Goal: Transaction & Acquisition: Book appointment/travel/reservation

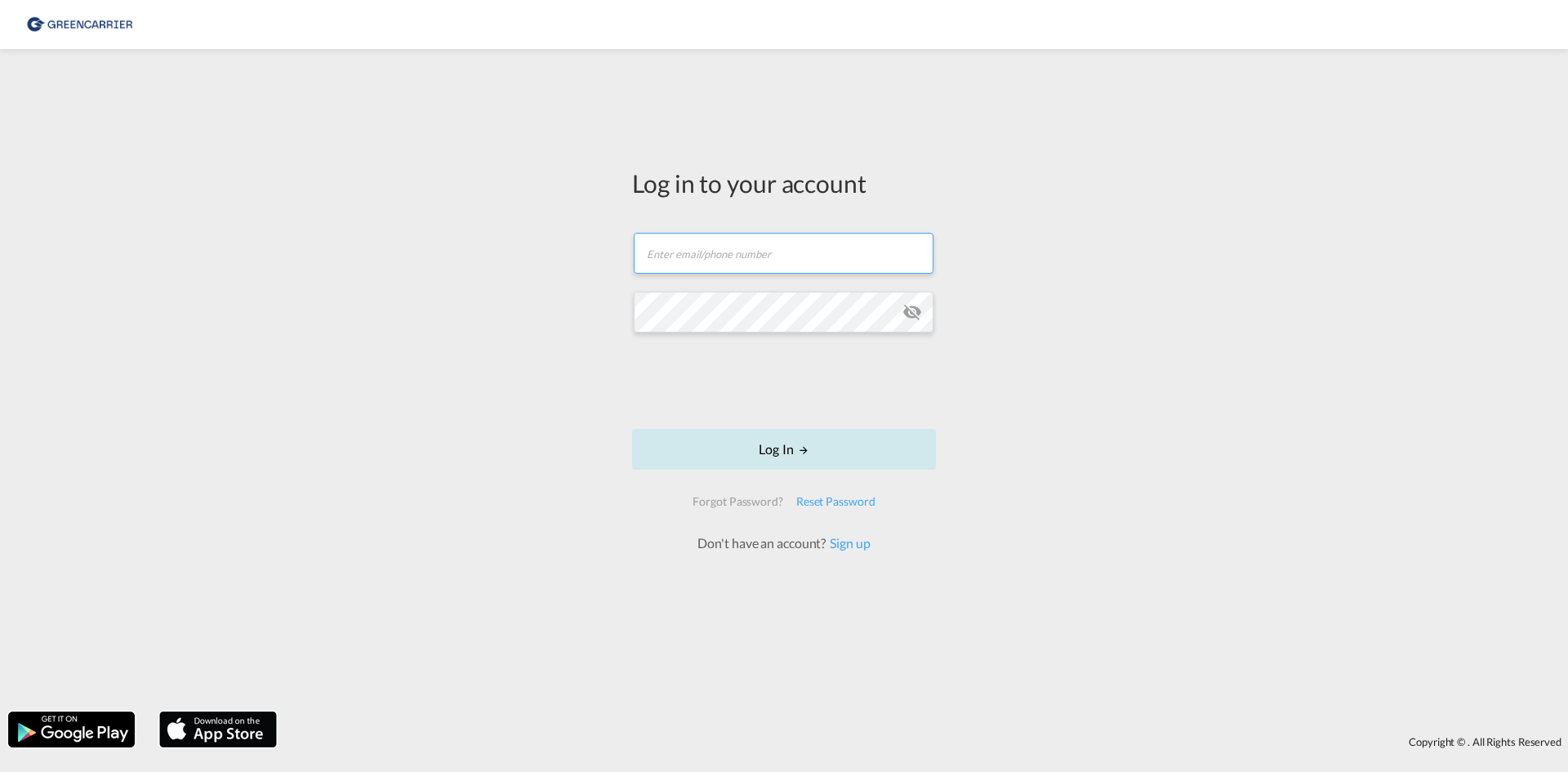
type input "[EMAIL_ADDRESS][DOMAIN_NAME]"
click at [756, 454] on button "Log In" at bounding box center [784, 449] width 304 height 41
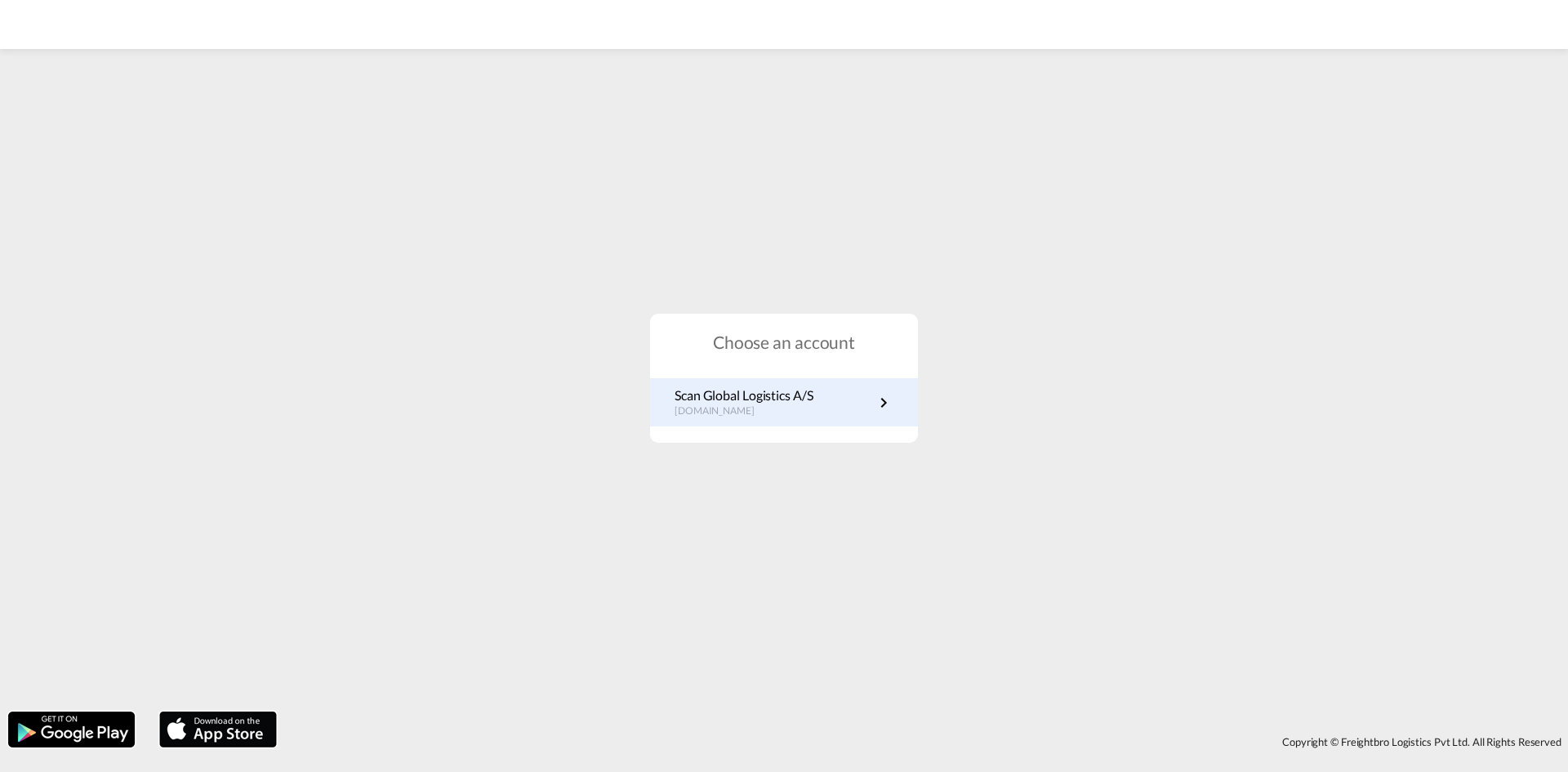
click at [726, 414] on p "[DOMAIN_NAME]" at bounding box center [744, 411] width 139 height 14
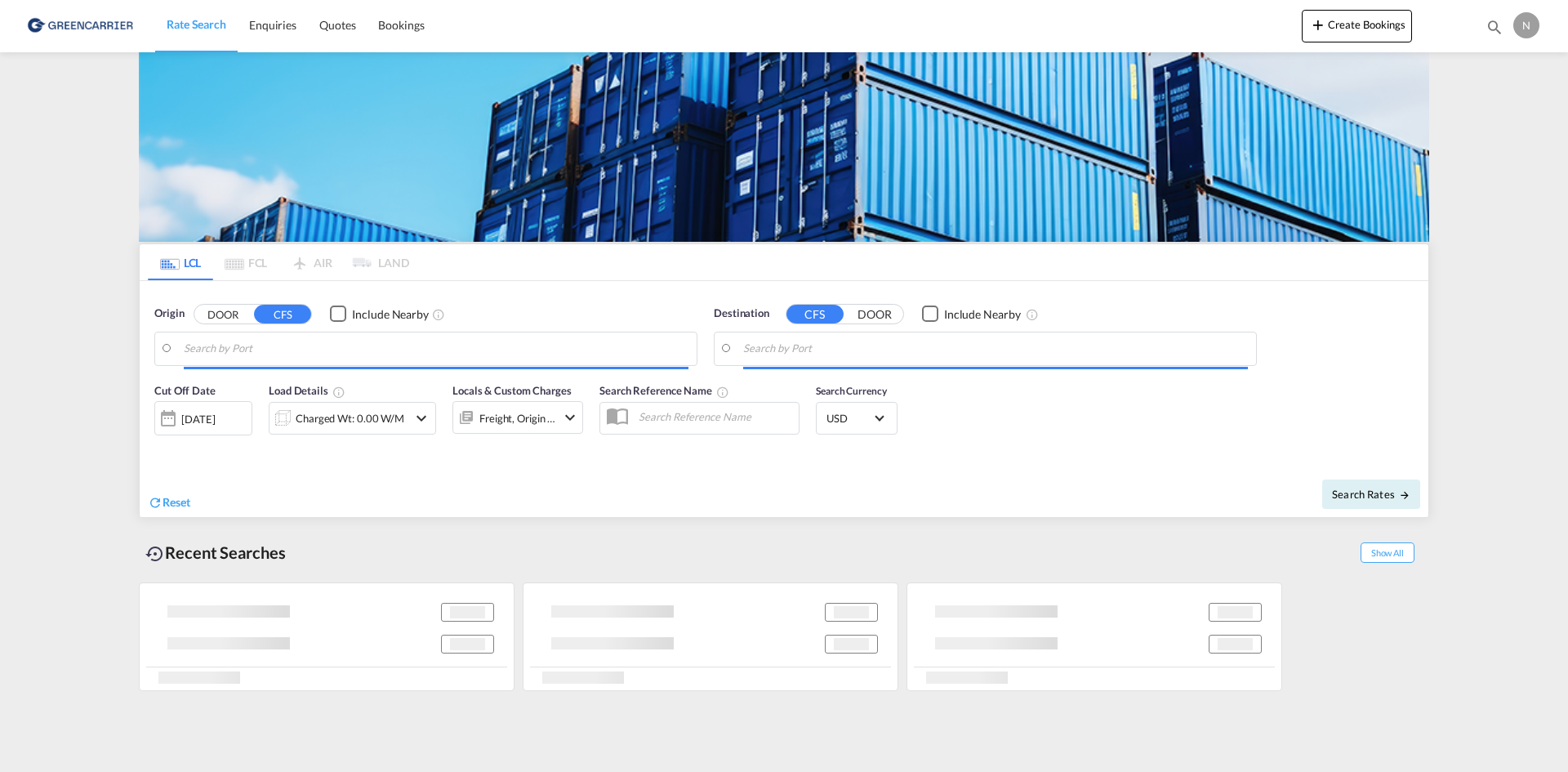
type input "[GEOGRAPHIC_DATA], [GEOGRAPHIC_DATA]"
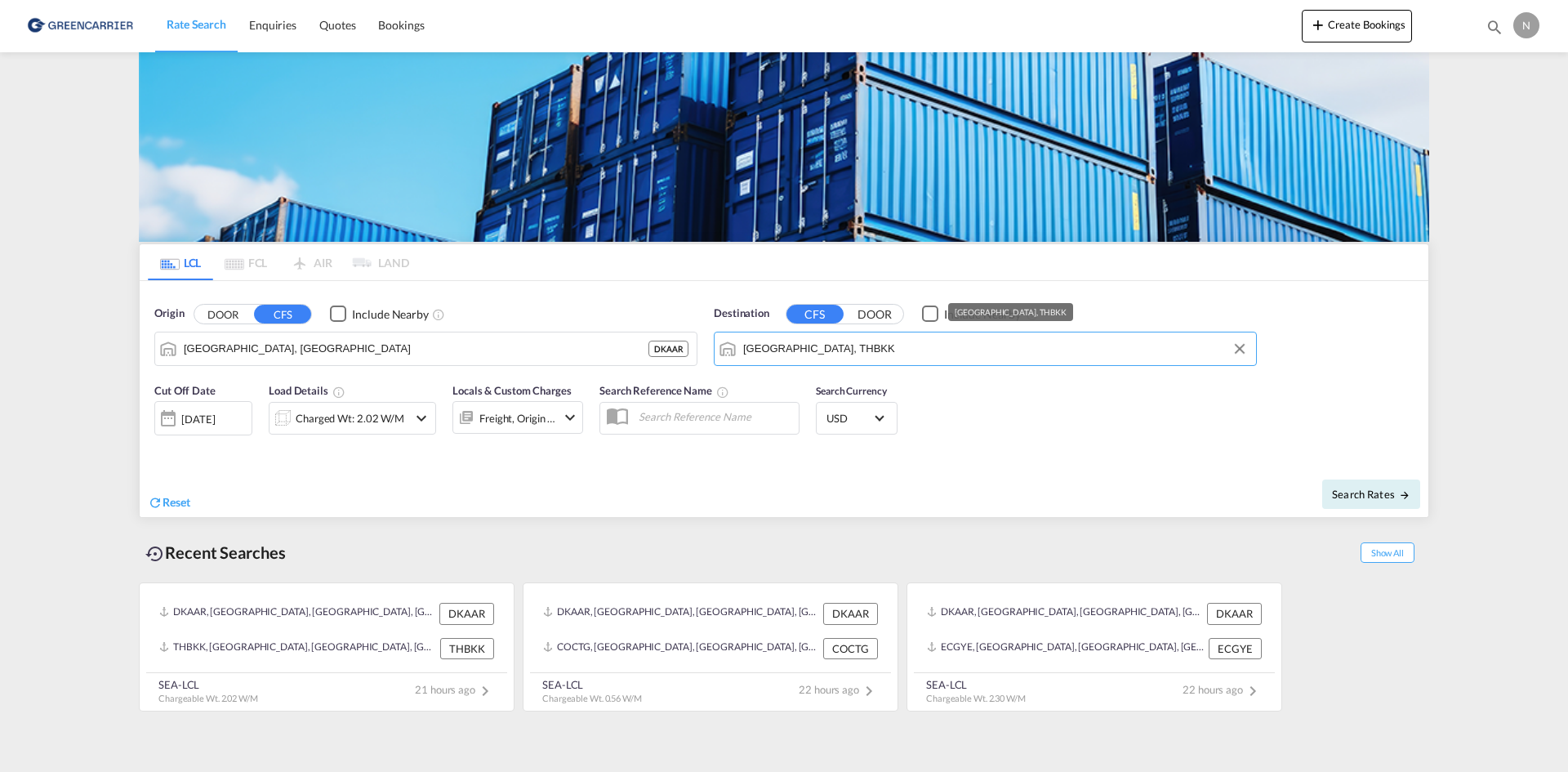
click at [921, 355] on input "Bangkok, THBKK" at bounding box center [995, 349] width 504 height 24
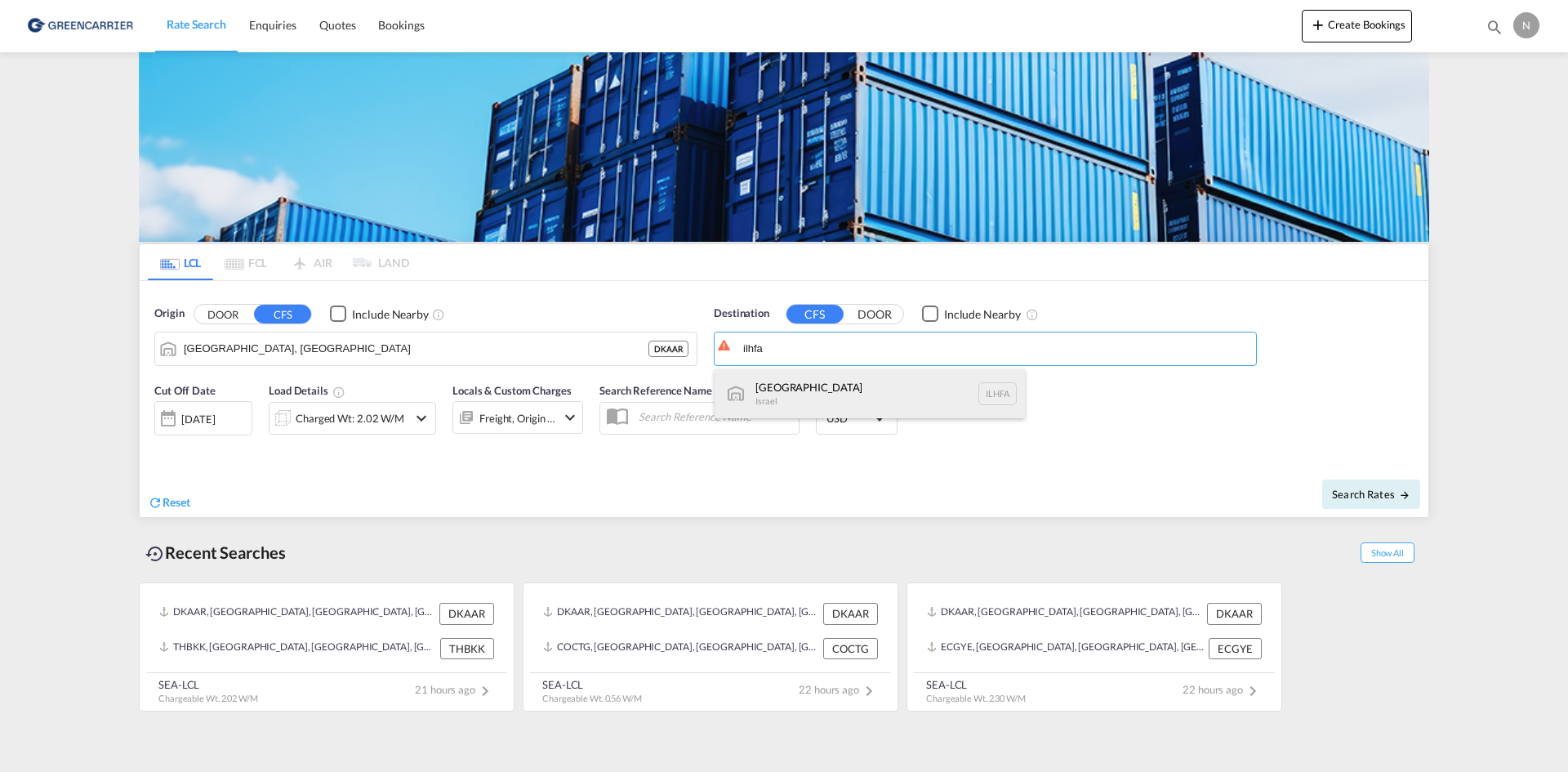
click at [884, 398] on div "Haifa Israel ILHFA" at bounding box center [869, 394] width 310 height 49
type input "Haifa, ILHFA"
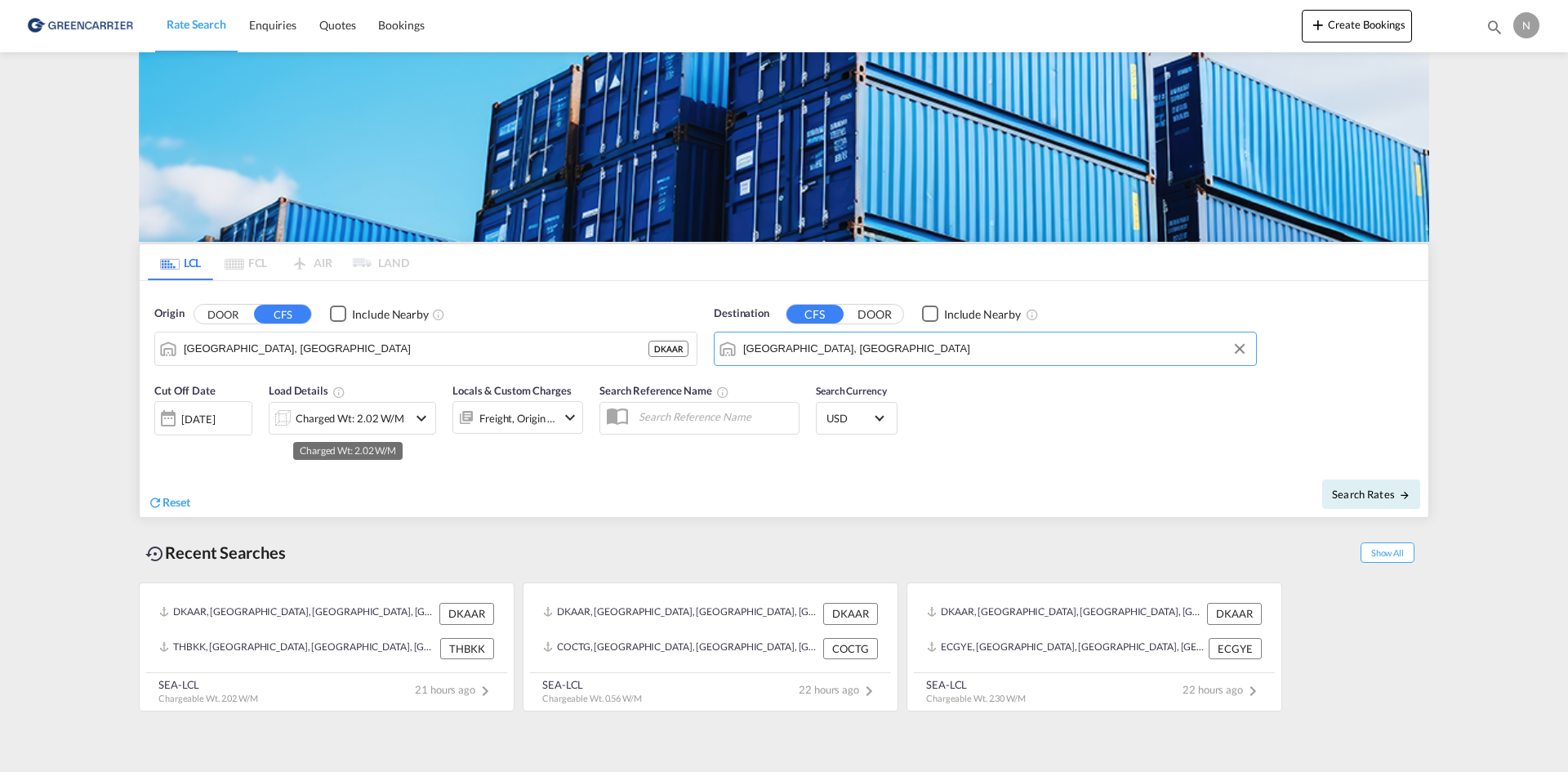
click at [395, 414] on div "Charged Wt: 2.02 W/M" at bounding box center [349, 418] width 109 height 23
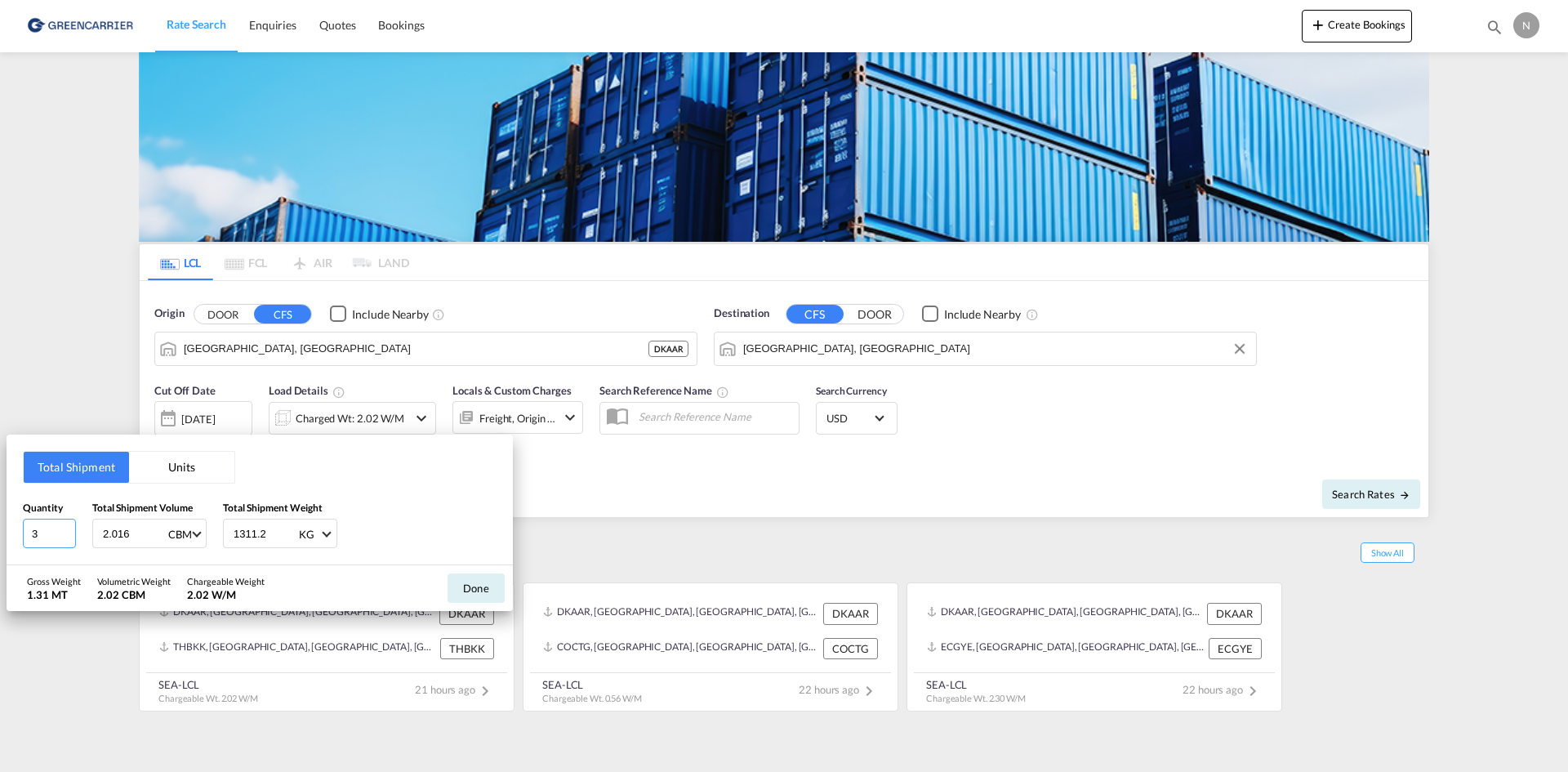
click at [65, 528] on input "3" at bounding box center [49, 533] width 53 height 30
click at [65, 528] on input "4" at bounding box center [49, 533] width 53 height 30
click at [65, 528] on input "5" at bounding box center [49, 533] width 53 height 30
click at [65, 528] on input "6" at bounding box center [49, 533] width 53 height 30
click at [65, 528] on input "7" at bounding box center [49, 533] width 53 height 30
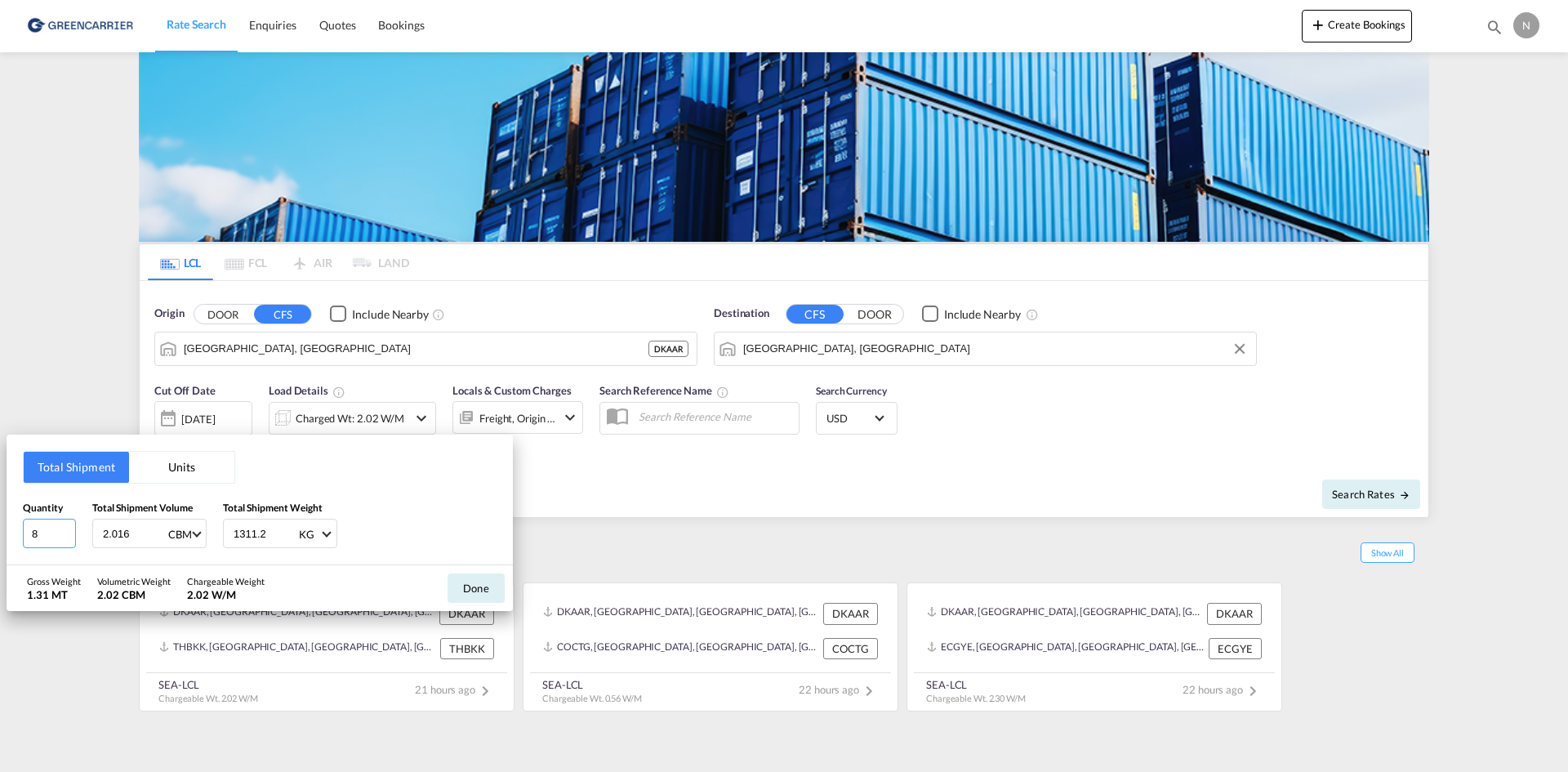
click at [66, 528] on input "8" at bounding box center [49, 533] width 53 height 30
click at [66, 528] on input "9" at bounding box center [49, 533] width 53 height 30
click at [66, 528] on input "10" at bounding box center [49, 533] width 53 height 30
type input "11"
click at [68, 528] on input "11" at bounding box center [49, 533] width 53 height 30
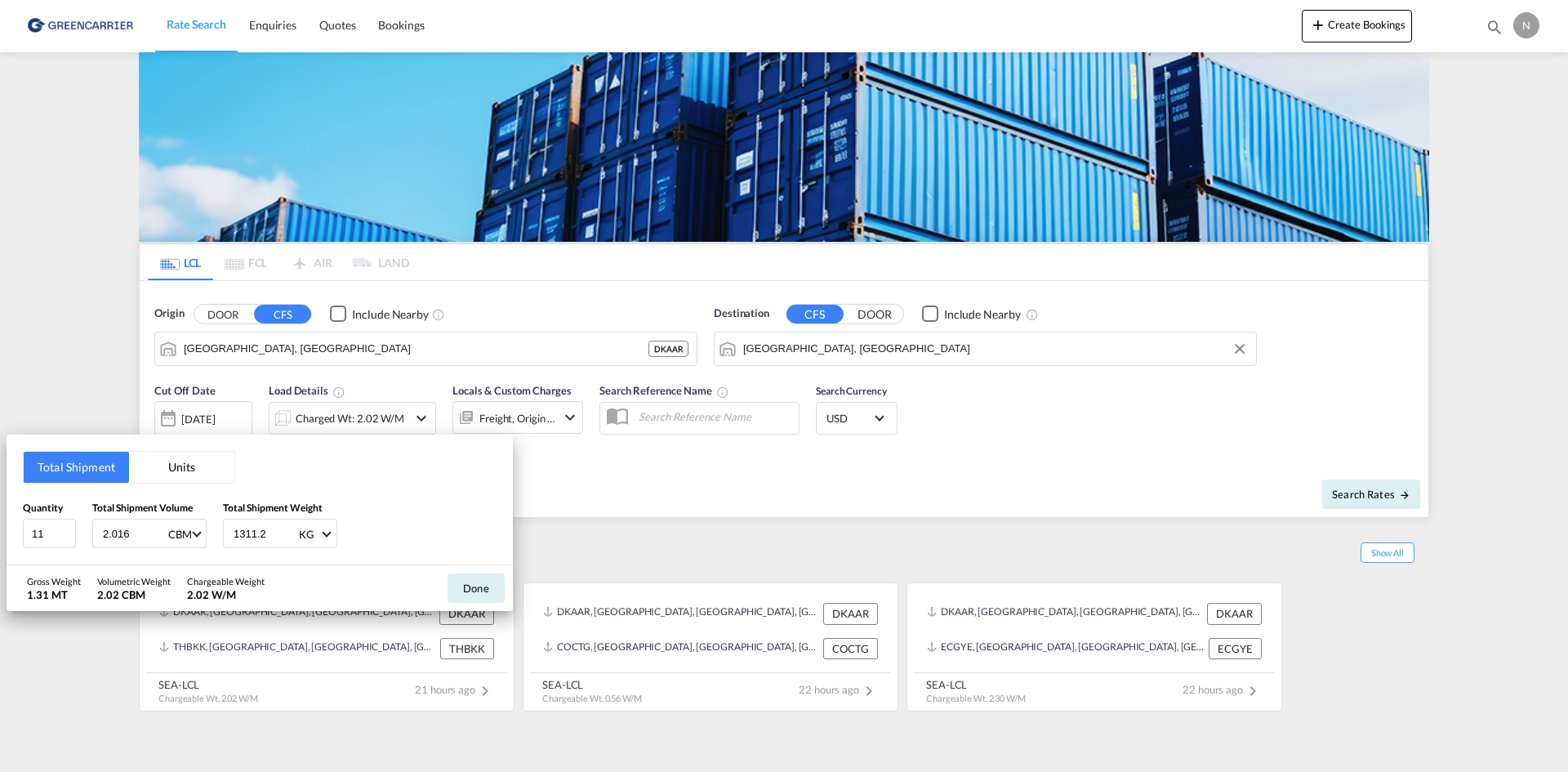
click at [112, 542] on input "2.016" at bounding box center [133, 533] width 65 height 28
click at [112, 542] on input "2.016" at bounding box center [133, 533] width 65 height 28
type input "11.088"
type input "2991.160"
click at [478, 582] on button "Done" at bounding box center [476, 588] width 57 height 30
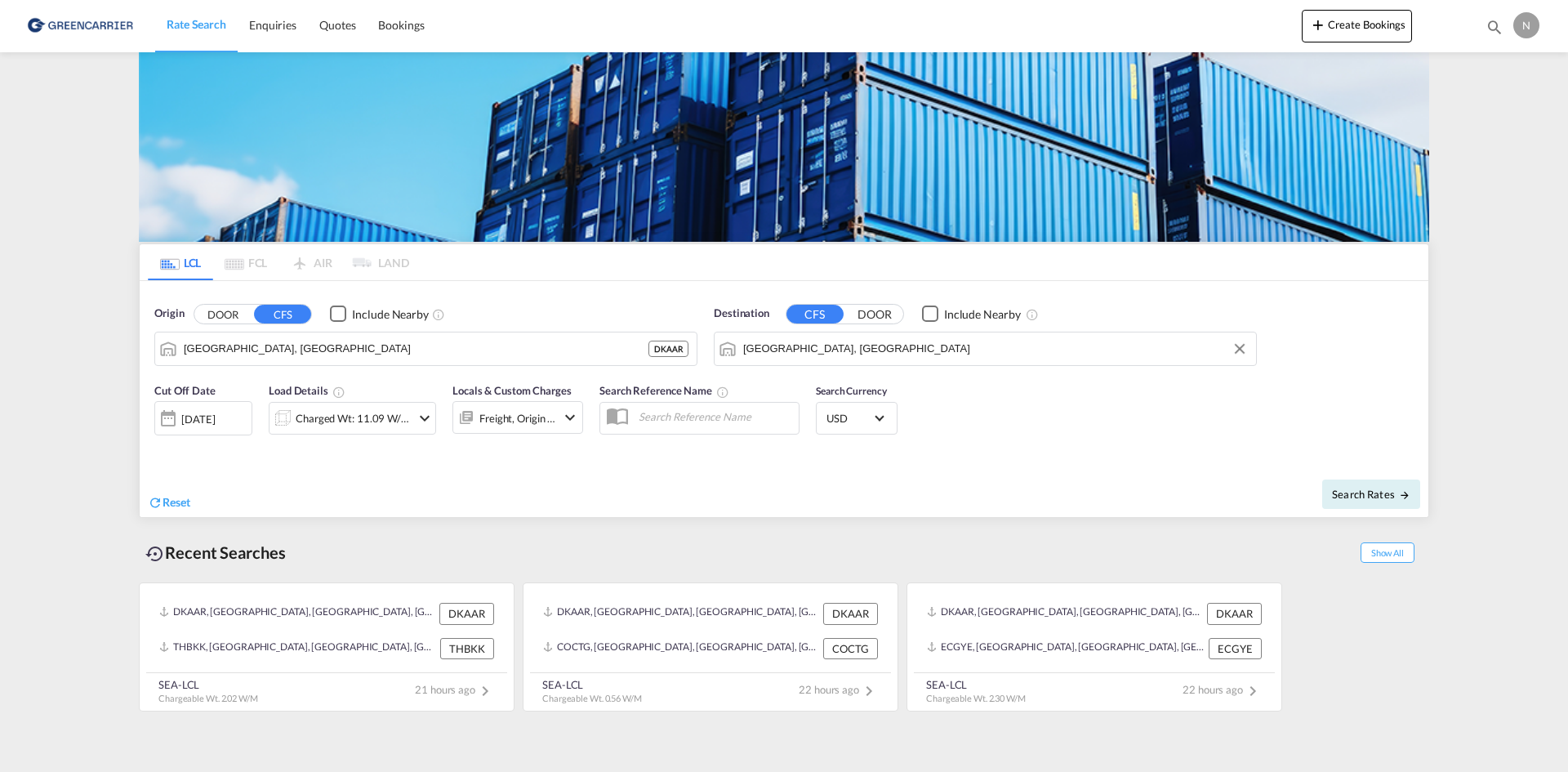
click at [540, 417] on div "Freight, Origin +1" at bounding box center [517, 418] width 77 height 23
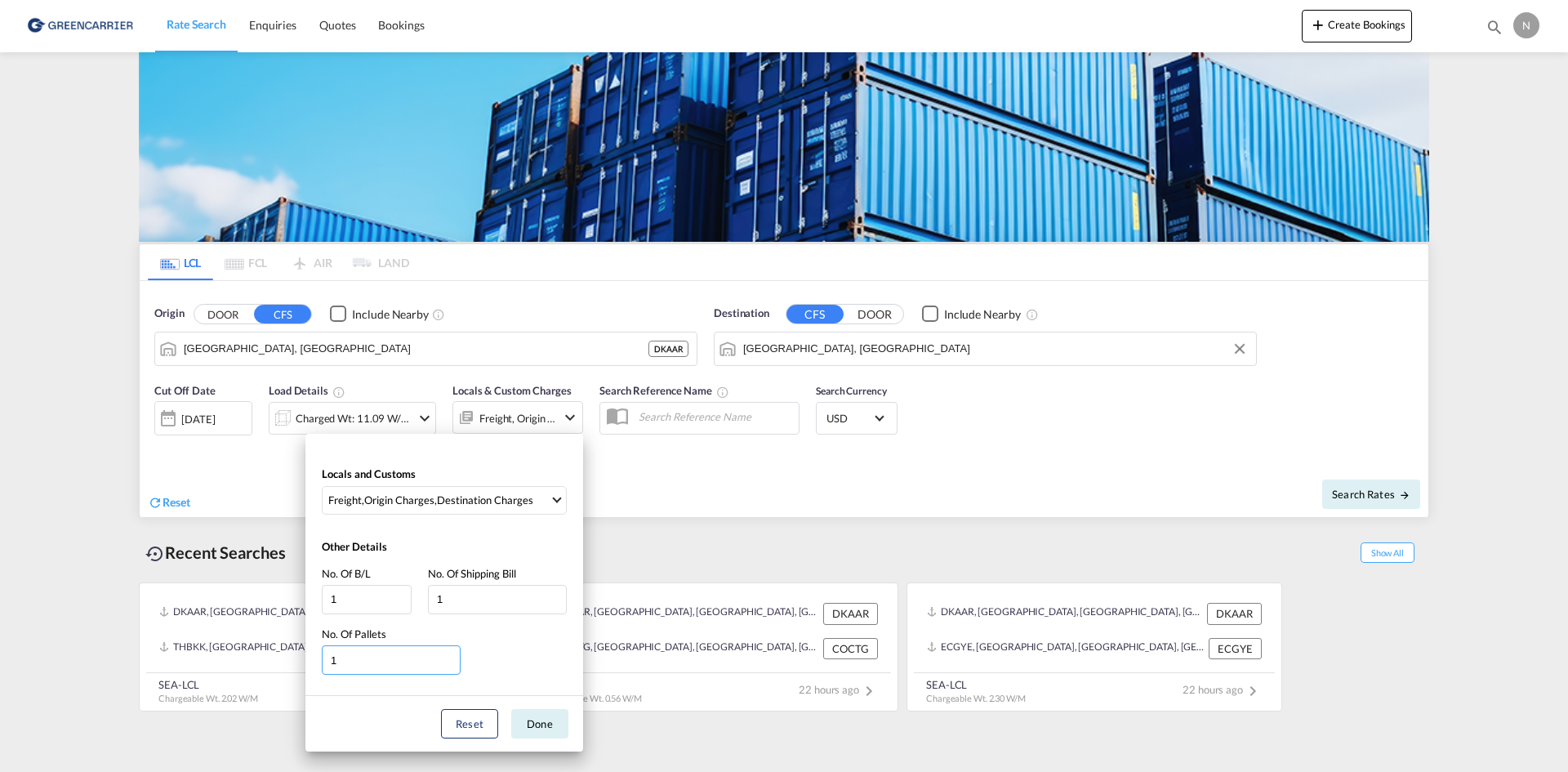
click at [452, 661] on input "1" at bounding box center [390, 660] width 139 height 30
click at [452, 661] on input "0" at bounding box center [390, 660] width 139 height 30
click at [451, 654] on input "1" at bounding box center [390, 660] width 139 height 30
click at [451, 654] on input "2" at bounding box center [390, 660] width 139 height 30
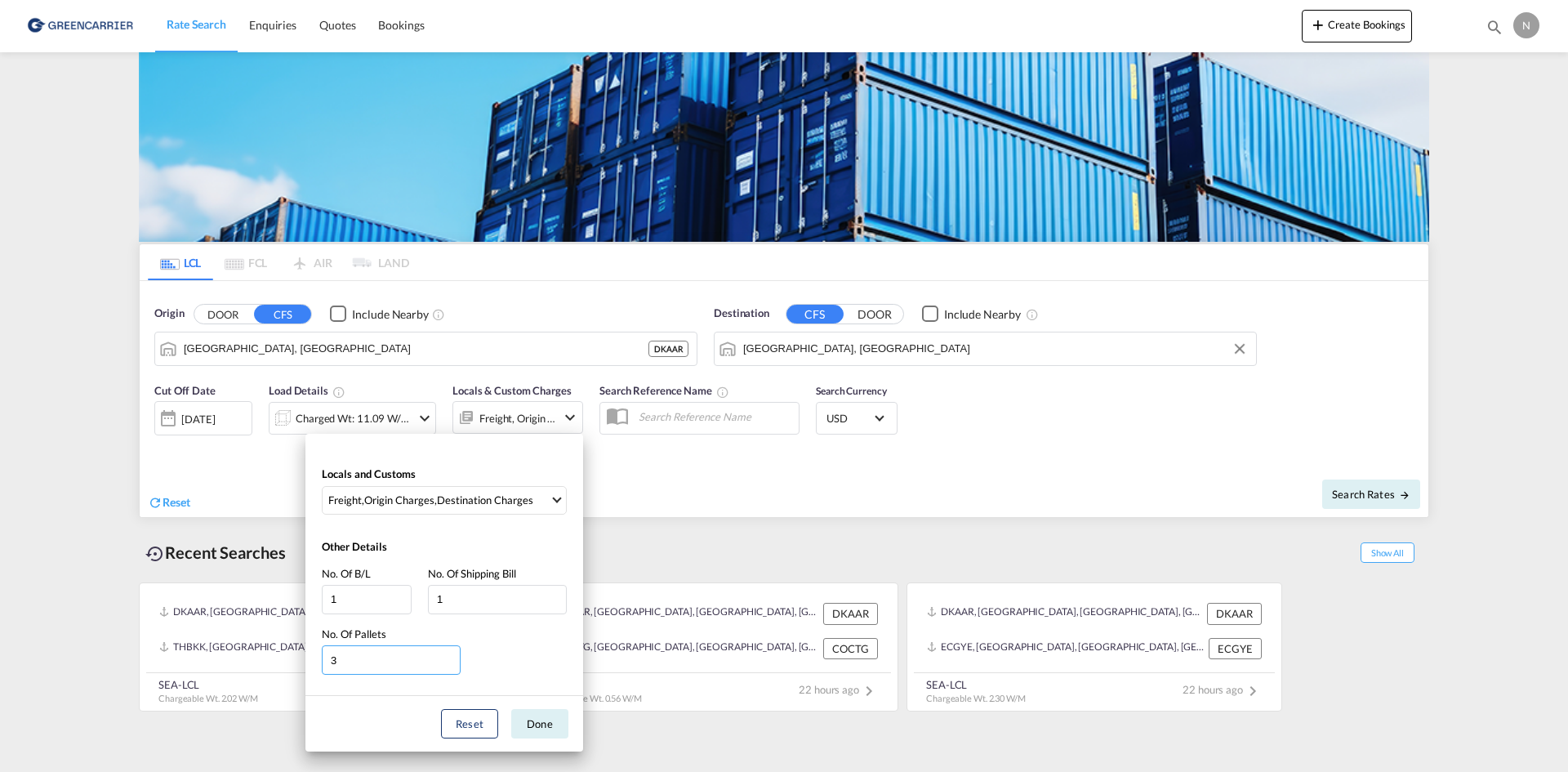
click at [450, 654] on input "3" at bounding box center [390, 660] width 139 height 30
click at [450, 654] on input "4" at bounding box center [390, 660] width 139 height 30
click at [450, 654] on input "5" at bounding box center [390, 660] width 139 height 30
click at [450, 654] on input "6" at bounding box center [390, 660] width 139 height 30
click at [450, 653] on input "7" at bounding box center [390, 660] width 139 height 30
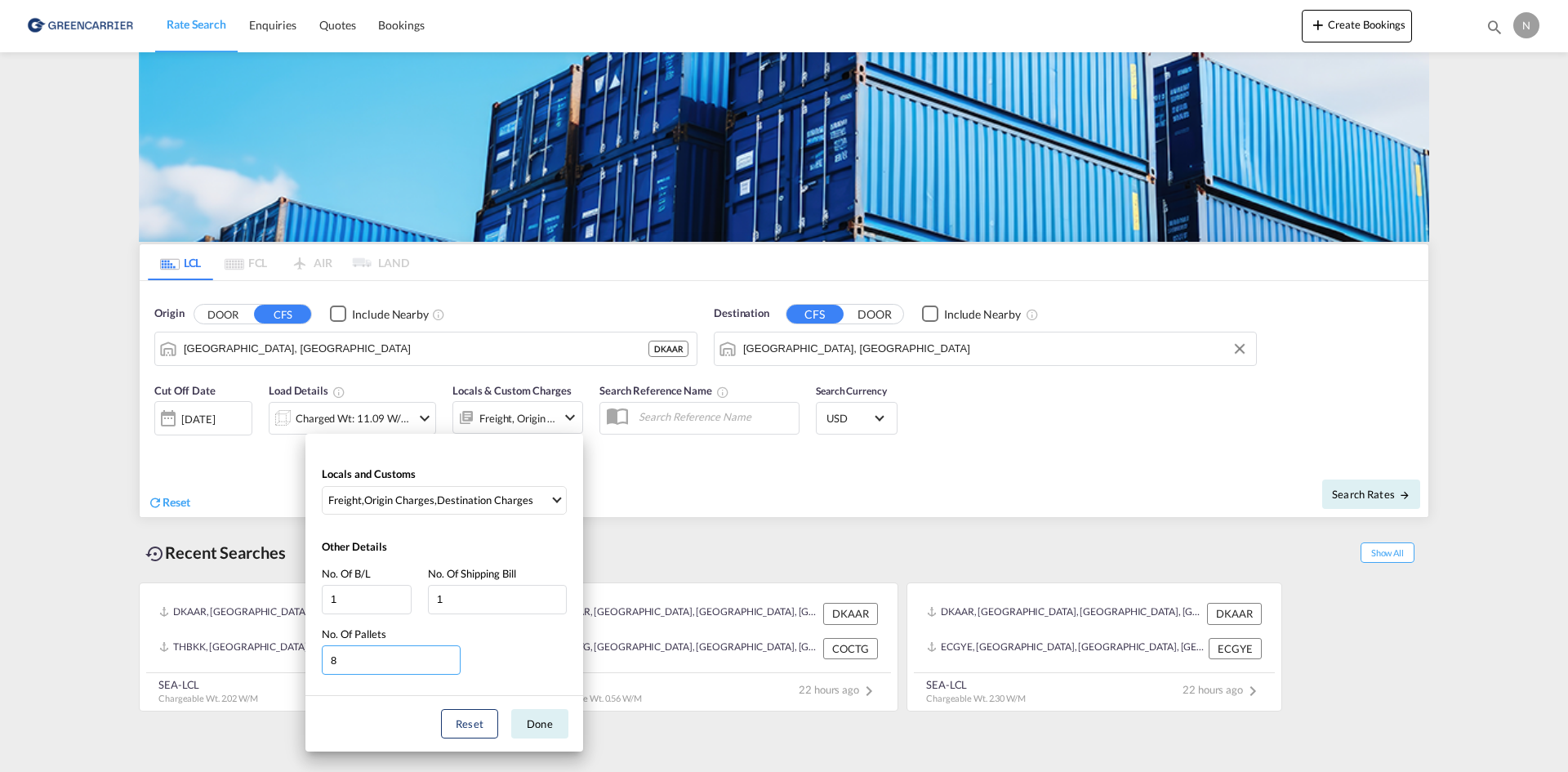
click at [450, 653] on input "8" at bounding box center [390, 660] width 139 height 30
click at [450, 653] on input "9" at bounding box center [390, 660] width 139 height 30
click at [450, 653] on input "10" at bounding box center [390, 660] width 139 height 30
type input "11"
click at [450, 653] on input "11" at bounding box center [390, 660] width 139 height 30
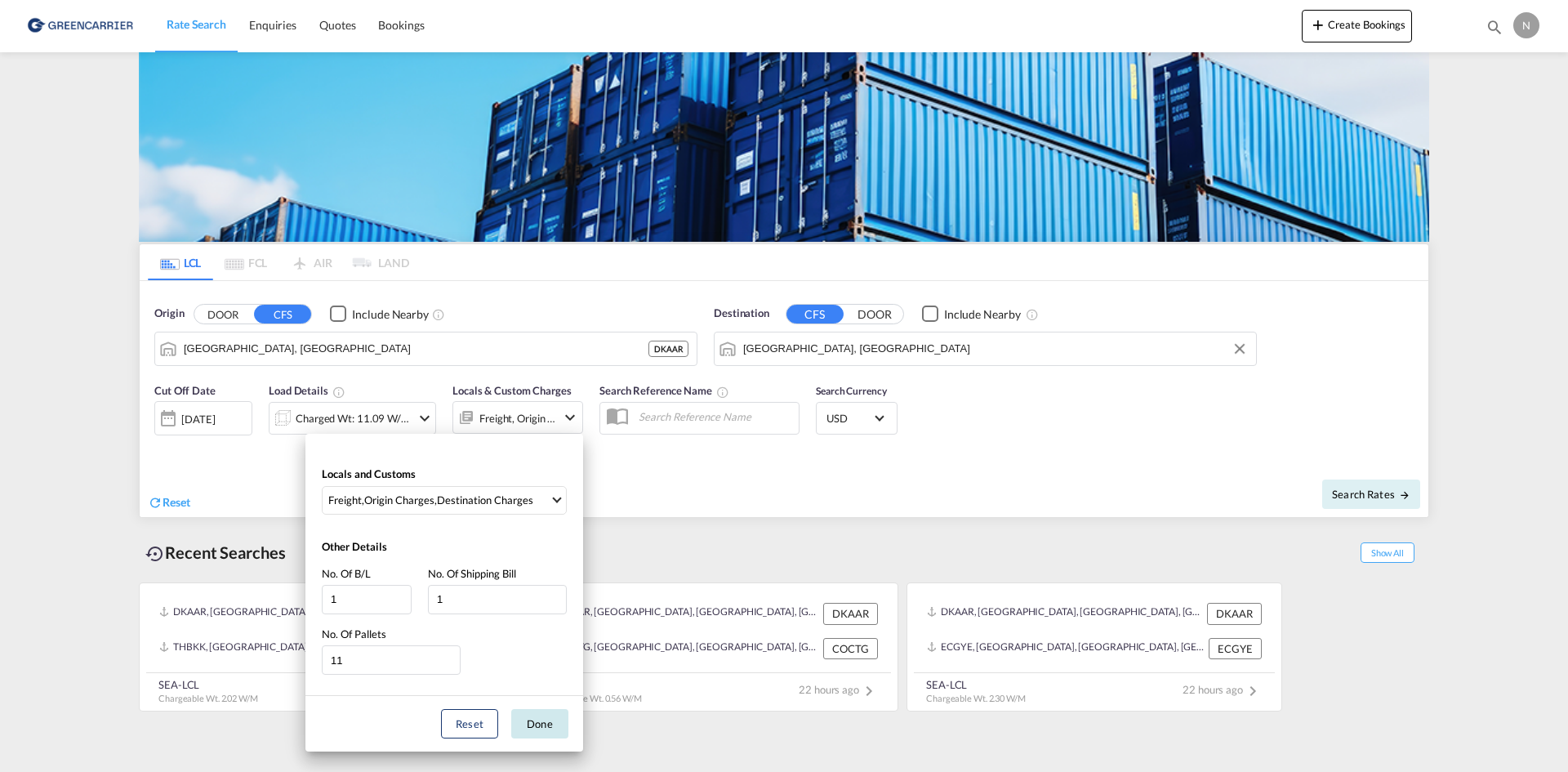
click at [525, 718] on button "Done" at bounding box center [540, 724] width 57 height 30
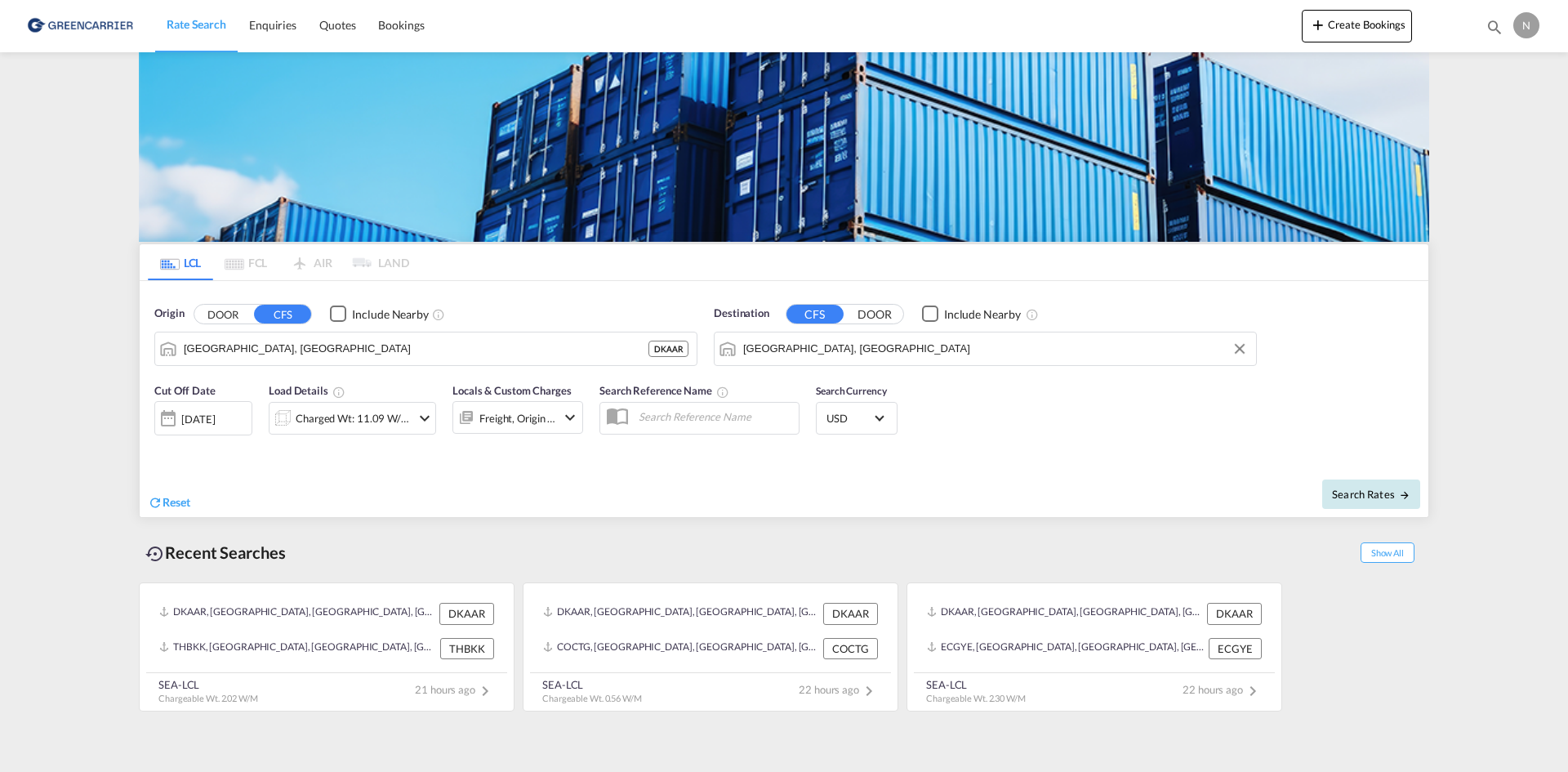
click at [1404, 484] on button "Search Rates" at bounding box center [1371, 494] width 98 height 30
type input "DKAAR to ILHFA / 22 Aug 2025"
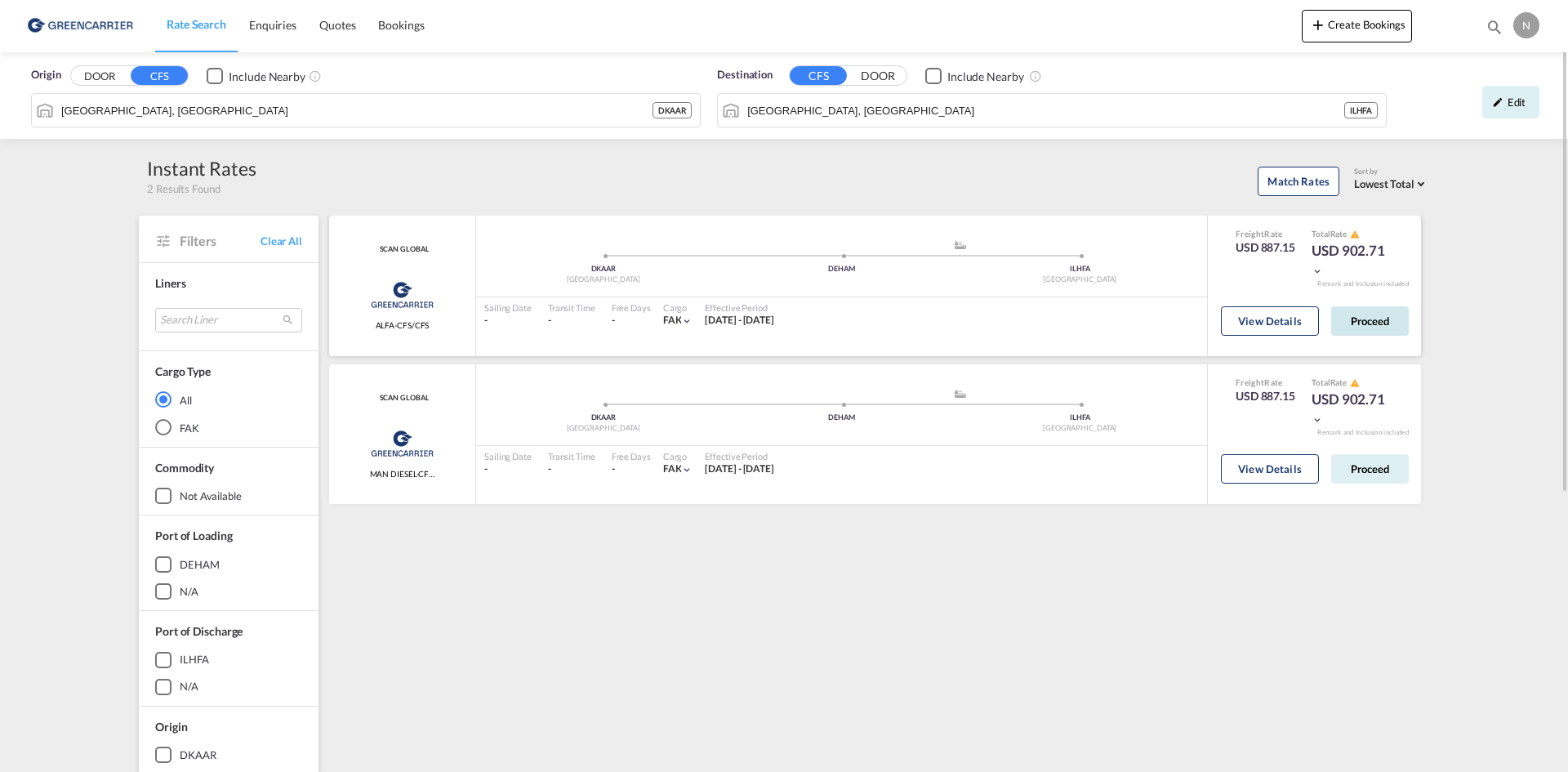
click at [1378, 327] on button "Proceed" at bounding box center [1369, 322] width 78 height 30
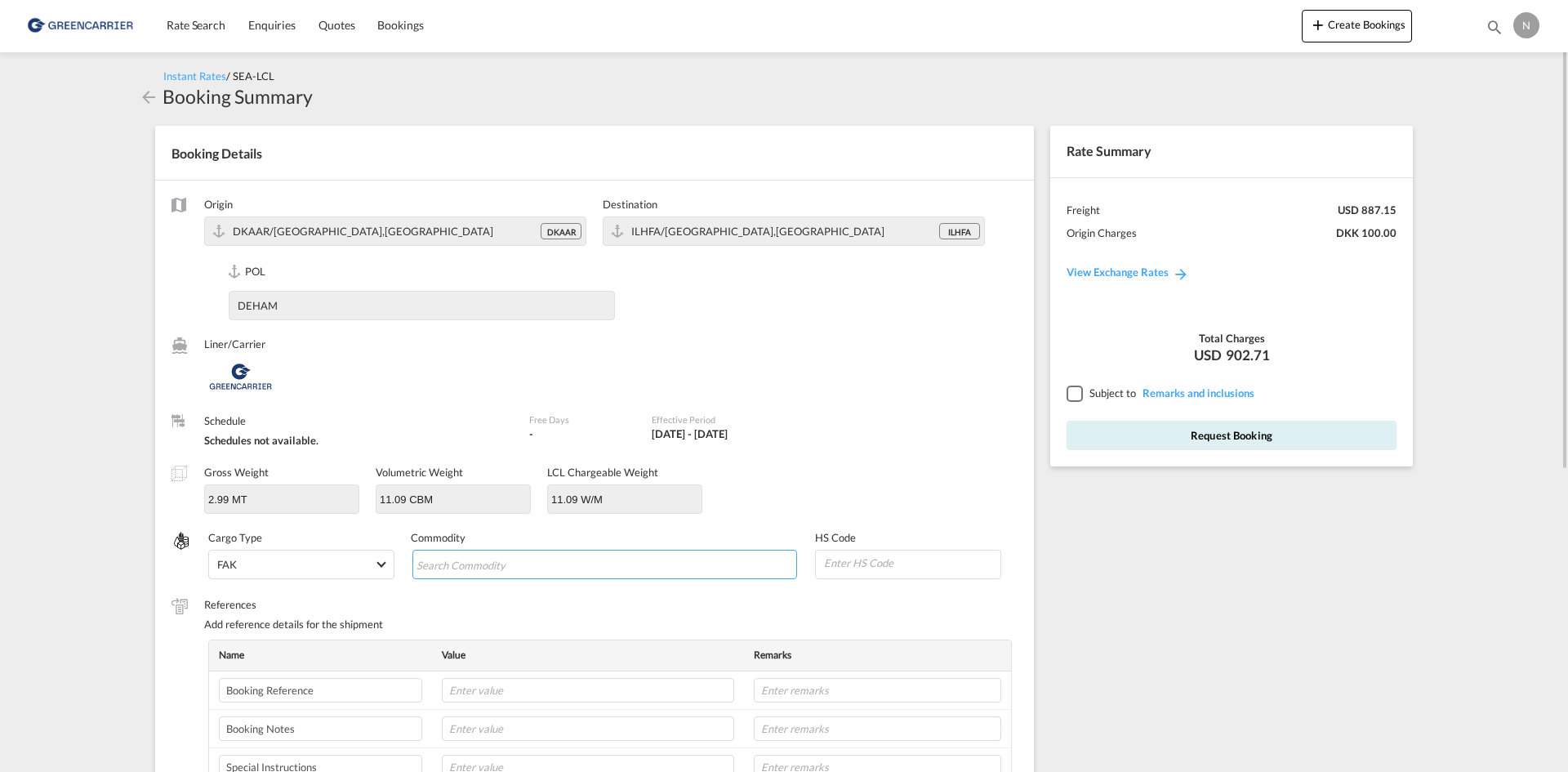
click at [497, 571] on input "Search Commodity" at bounding box center [491, 565] width 150 height 26
type input "ENZYMES"
type input "350790"
click at [530, 702] on input "text" at bounding box center [588, 690] width 293 height 24
paste input "CPH32106733"
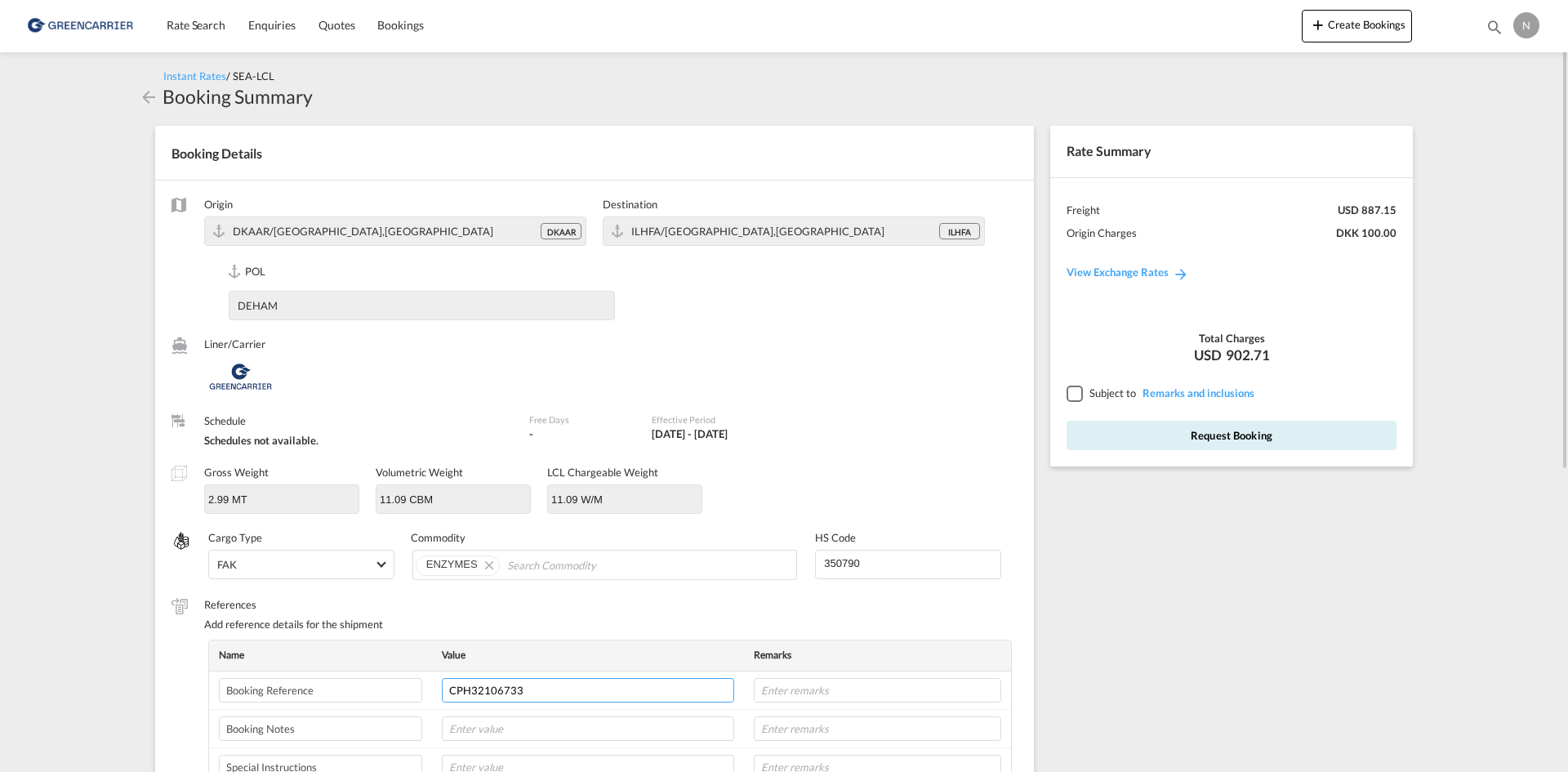
type input "CPH32106733"
type input "NOVONESIS"
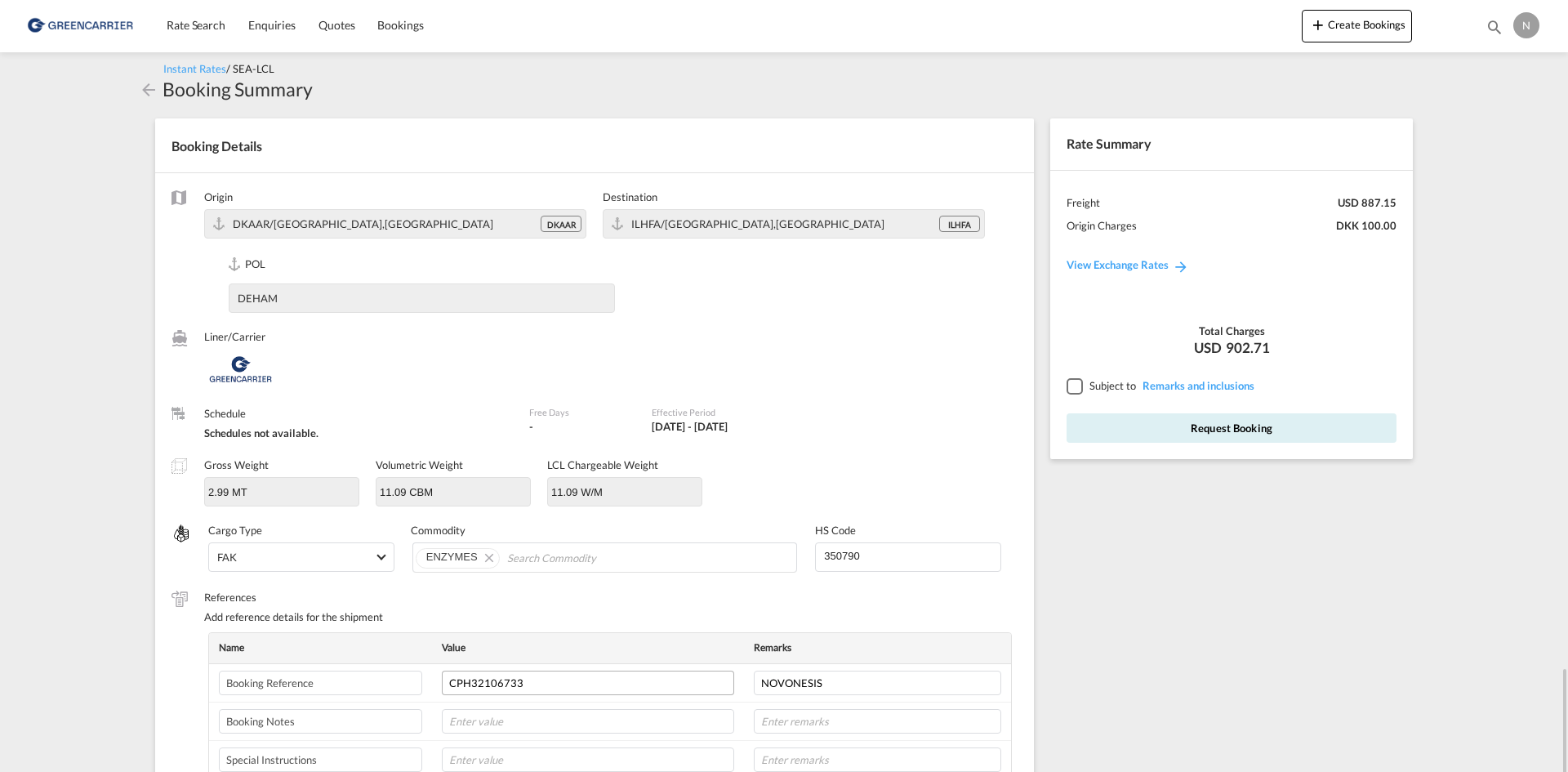
scroll to position [420, 0]
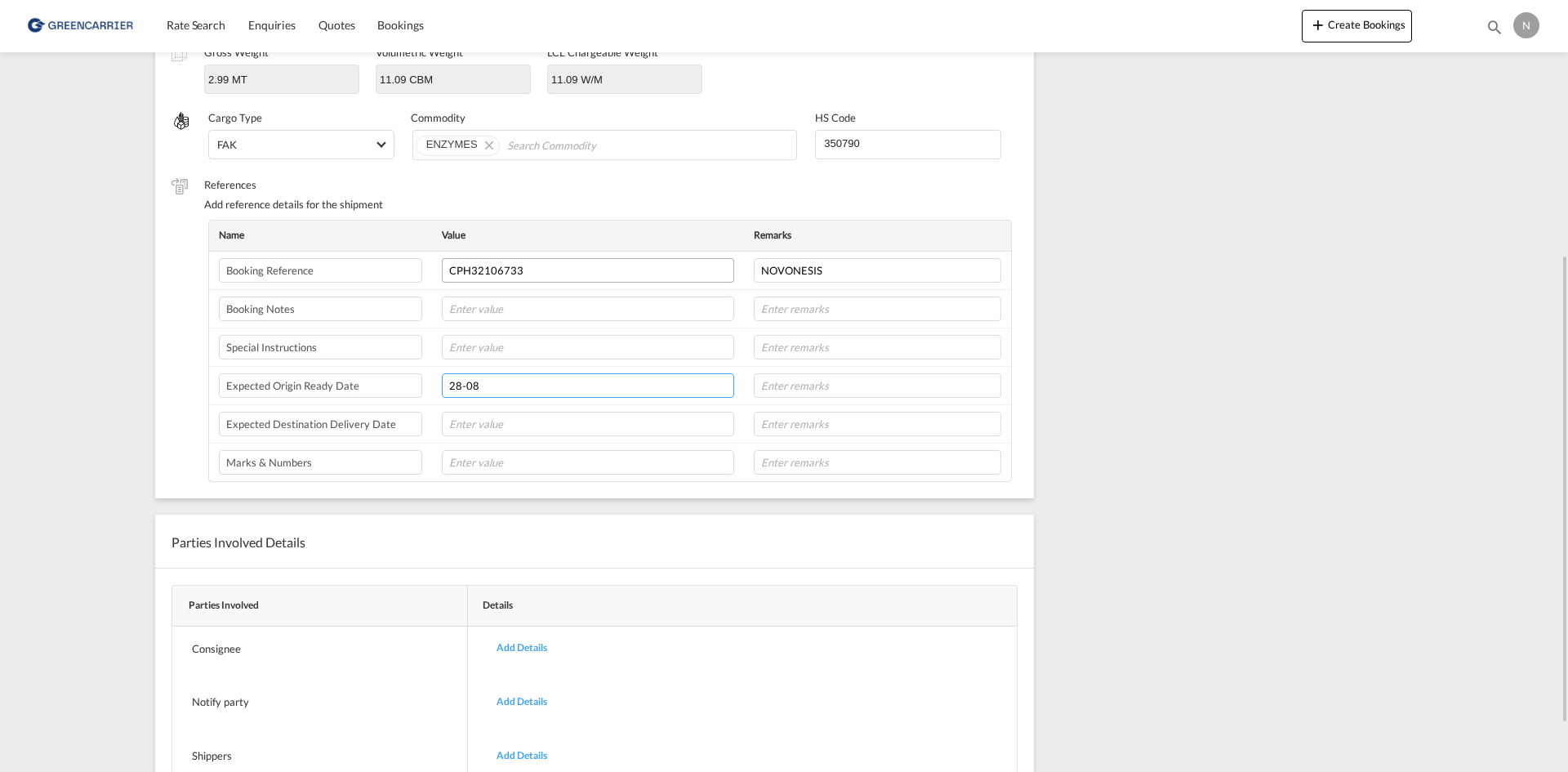
type input "28-08"
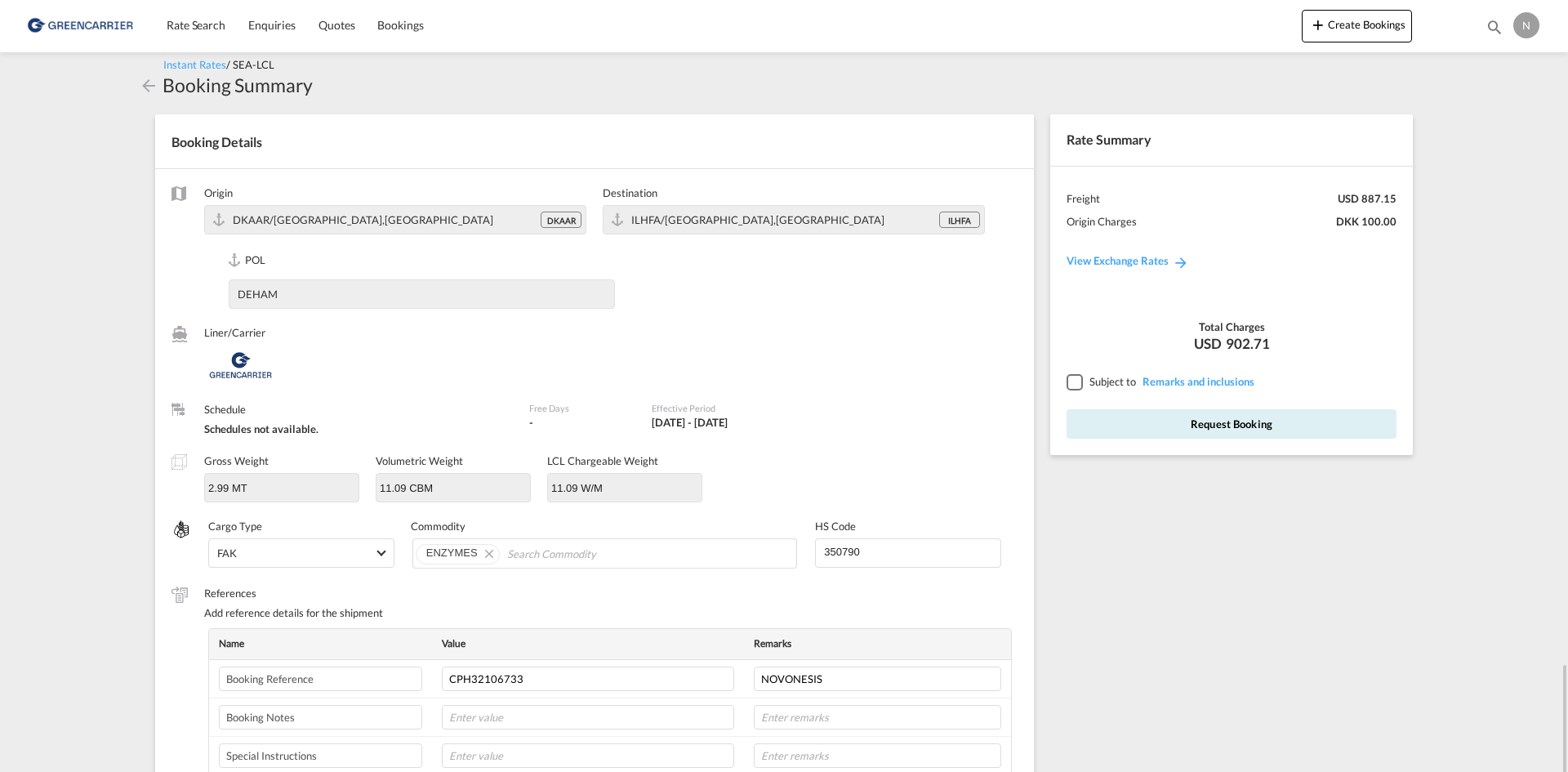
scroll to position [93, 0]
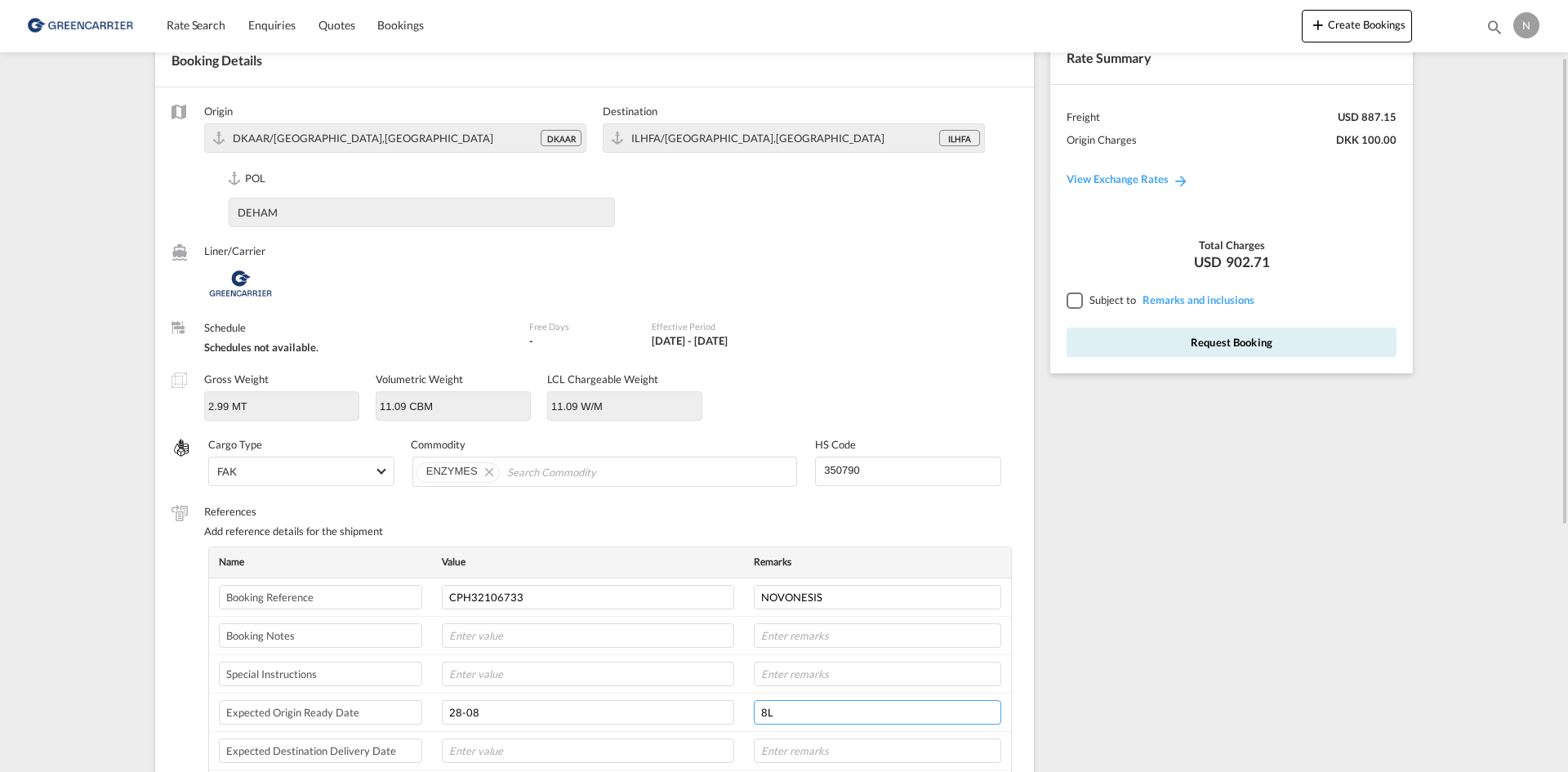
type input "8L"
click at [1075, 302] on div at bounding box center [1074, 300] width 15 height 15
click at [1092, 353] on button "Request Booking" at bounding box center [1232, 342] width 330 height 30
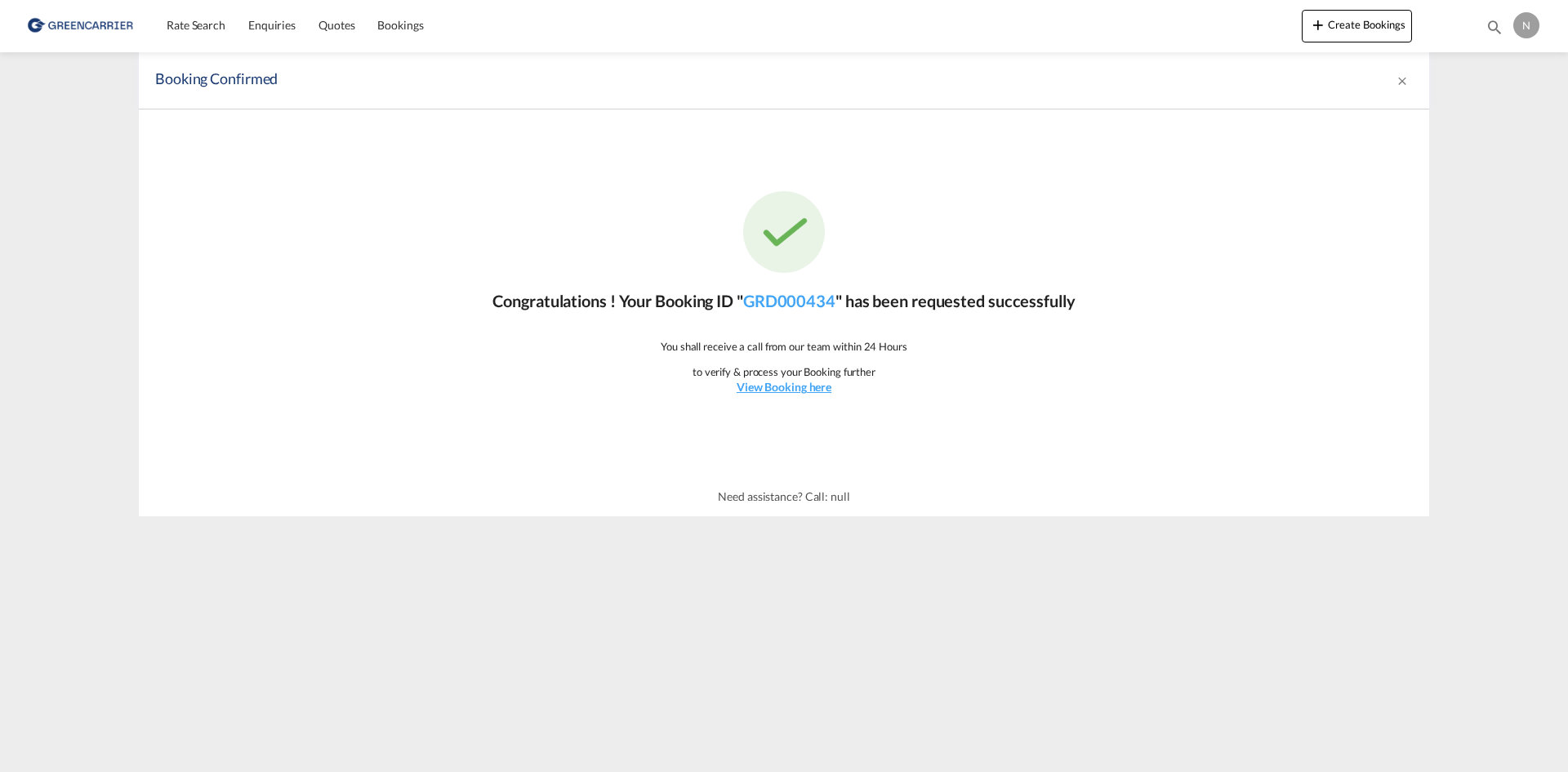
scroll to position [0, 0]
